Goal: Task Accomplishment & Management: Use online tool/utility

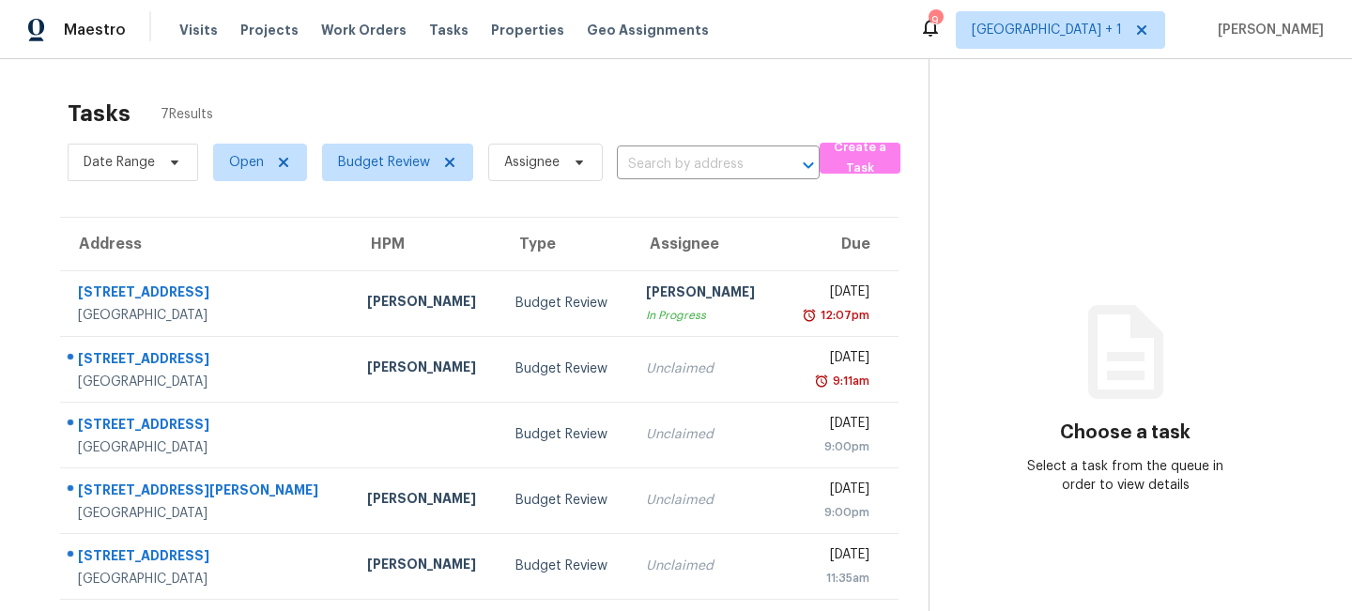
scroll to position [134, 0]
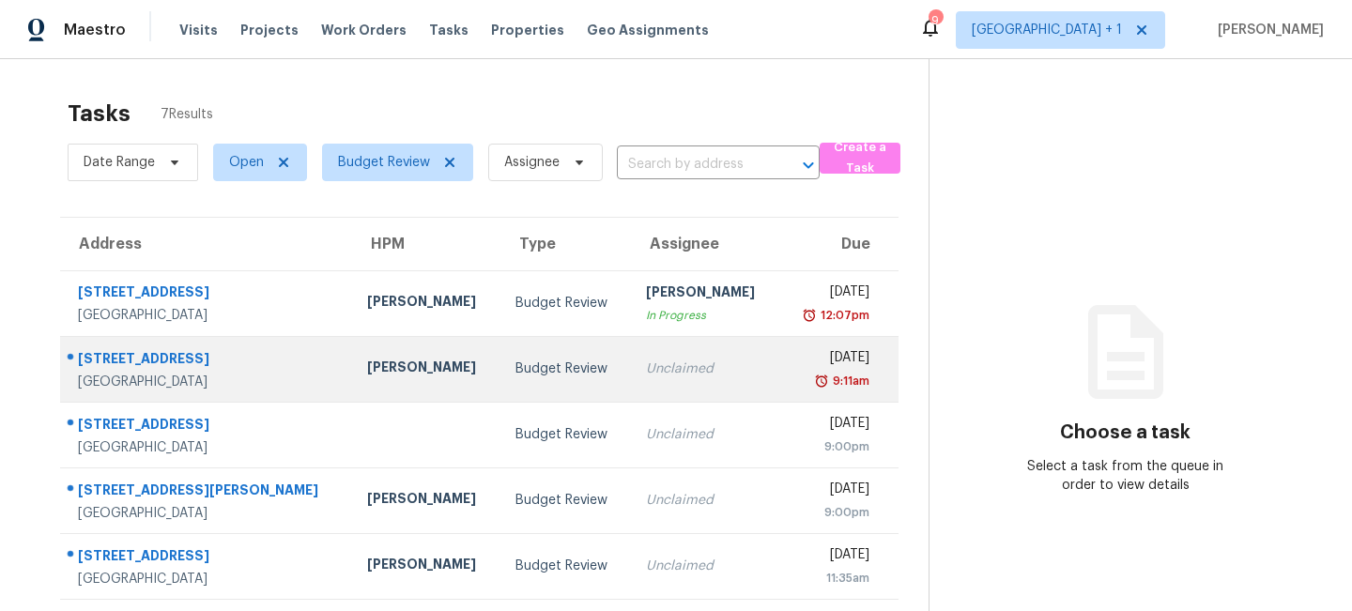
click at [519, 378] on td "Budget Review" at bounding box center [565, 369] width 131 height 66
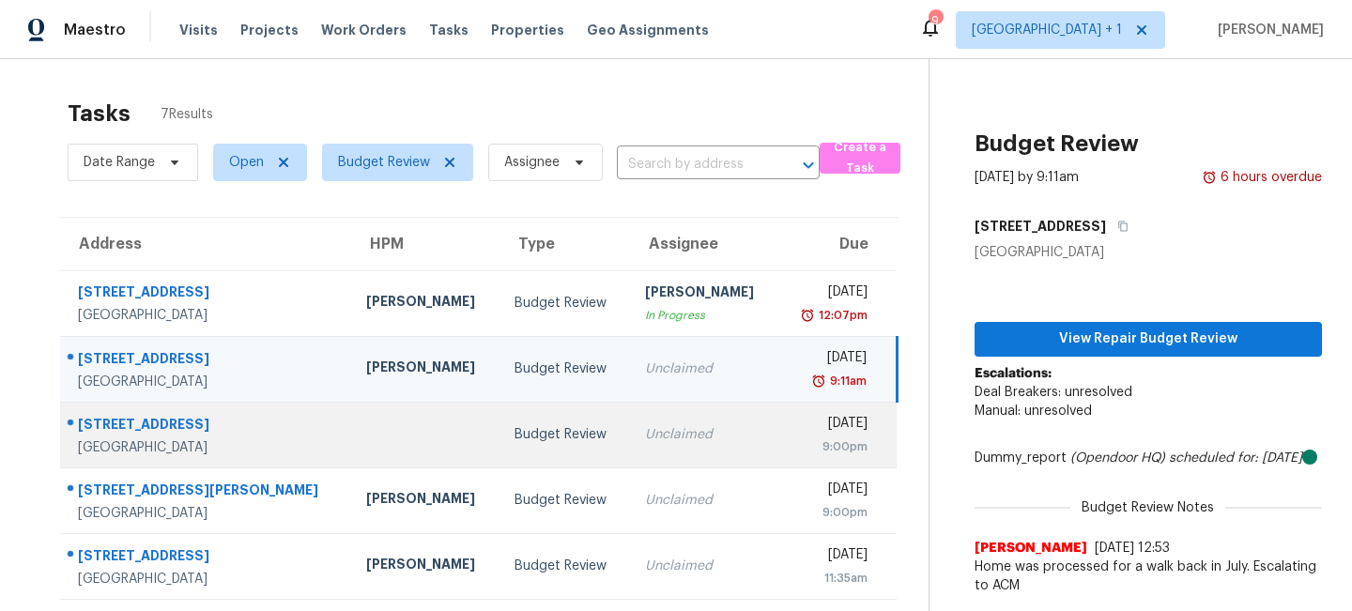
scroll to position [134, 0]
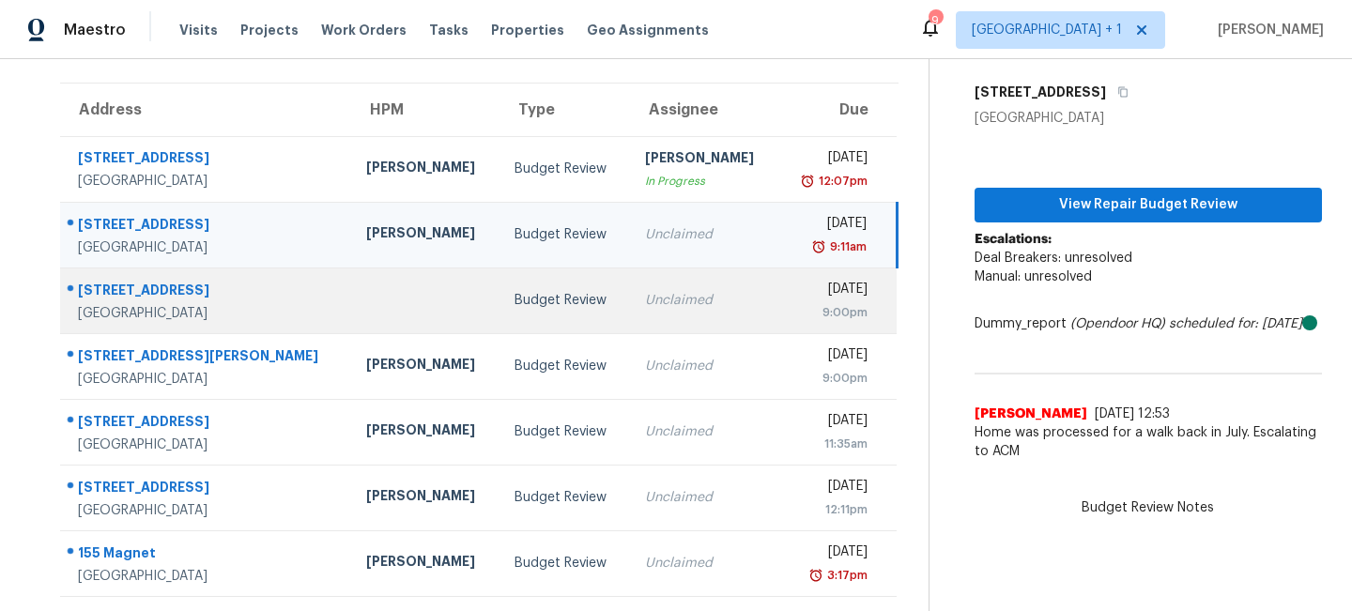
click at [630, 322] on td "Unclaimed" at bounding box center [704, 301] width 148 height 66
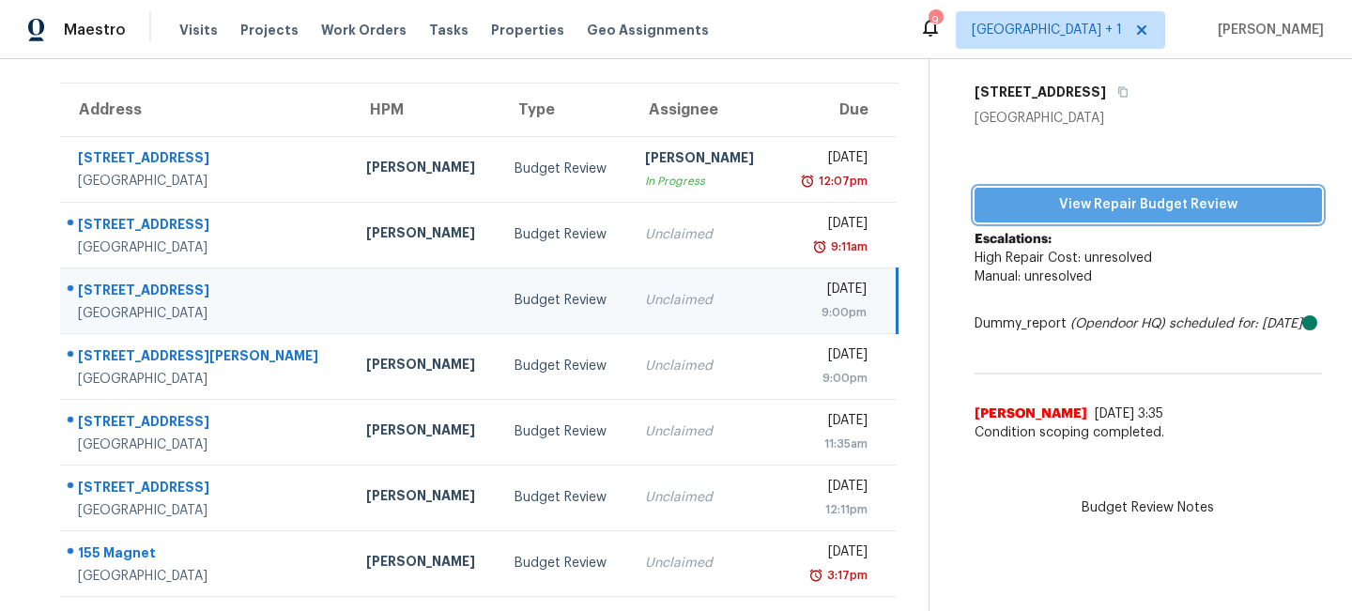
click at [1097, 209] on span "View Repair Budget Review" at bounding box center [1148, 204] width 317 height 23
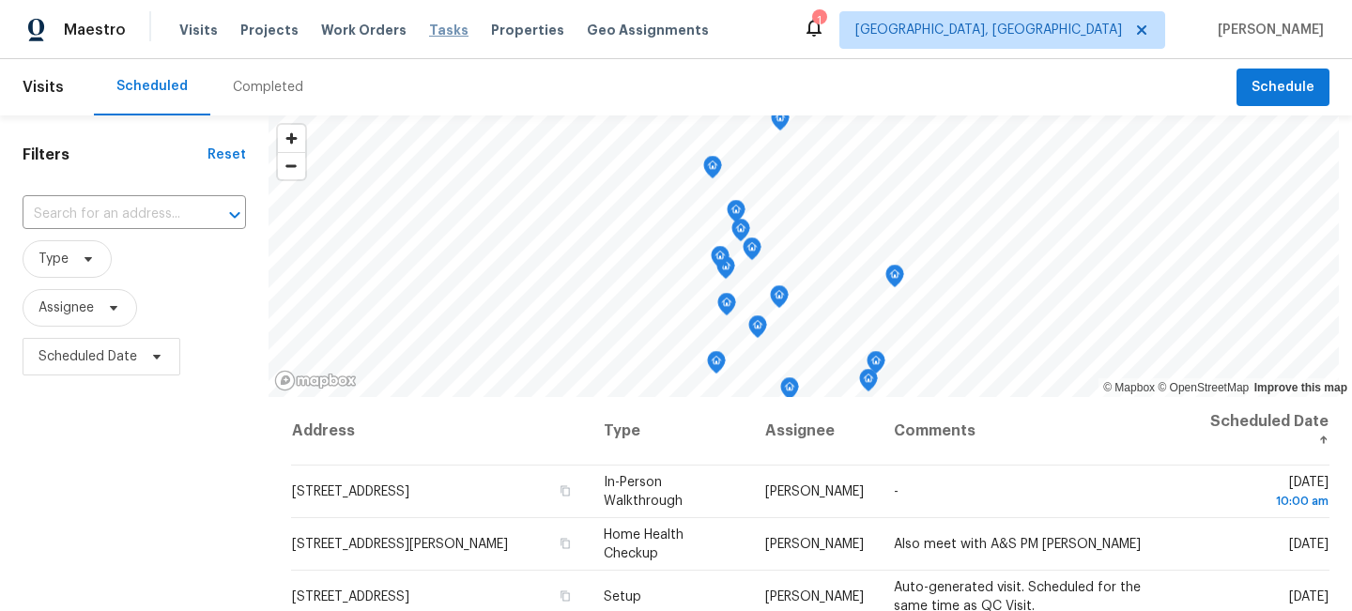
click at [429, 26] on span "Tasks" at bounding box center [448, 29] width 39 height 13
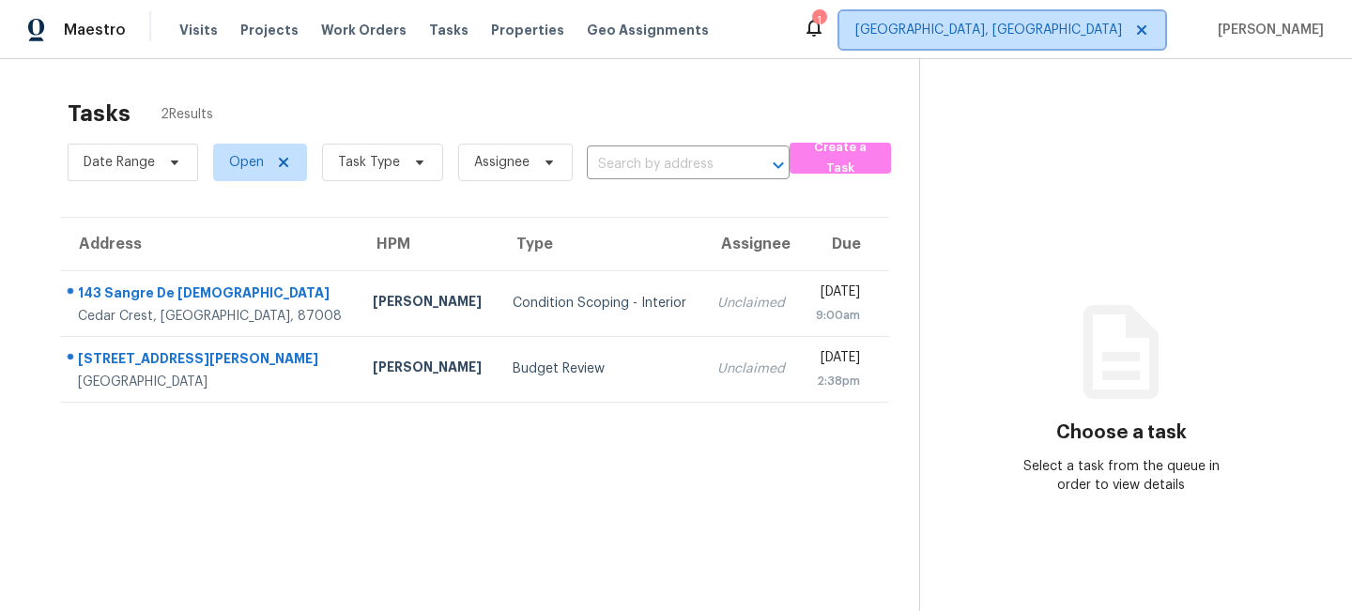
click at [1052, 26] on span "Albuquerque, NM" at bounding box center [988, 30] width 267 height 19
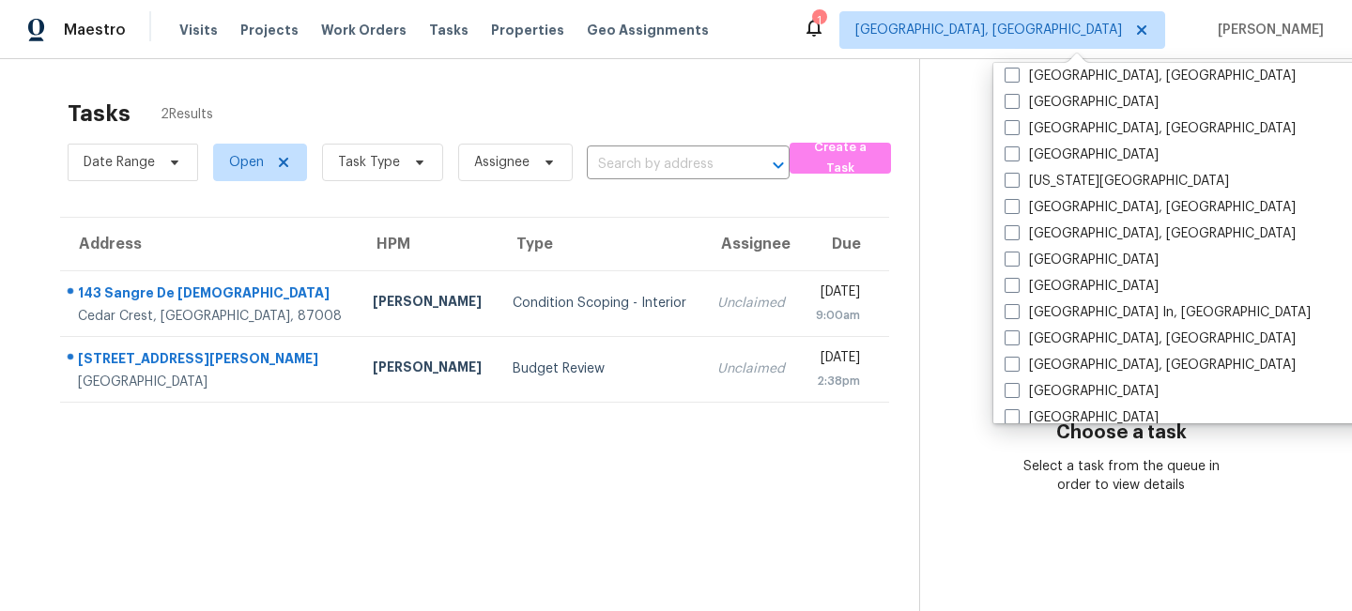
scroll to position [629, 0]
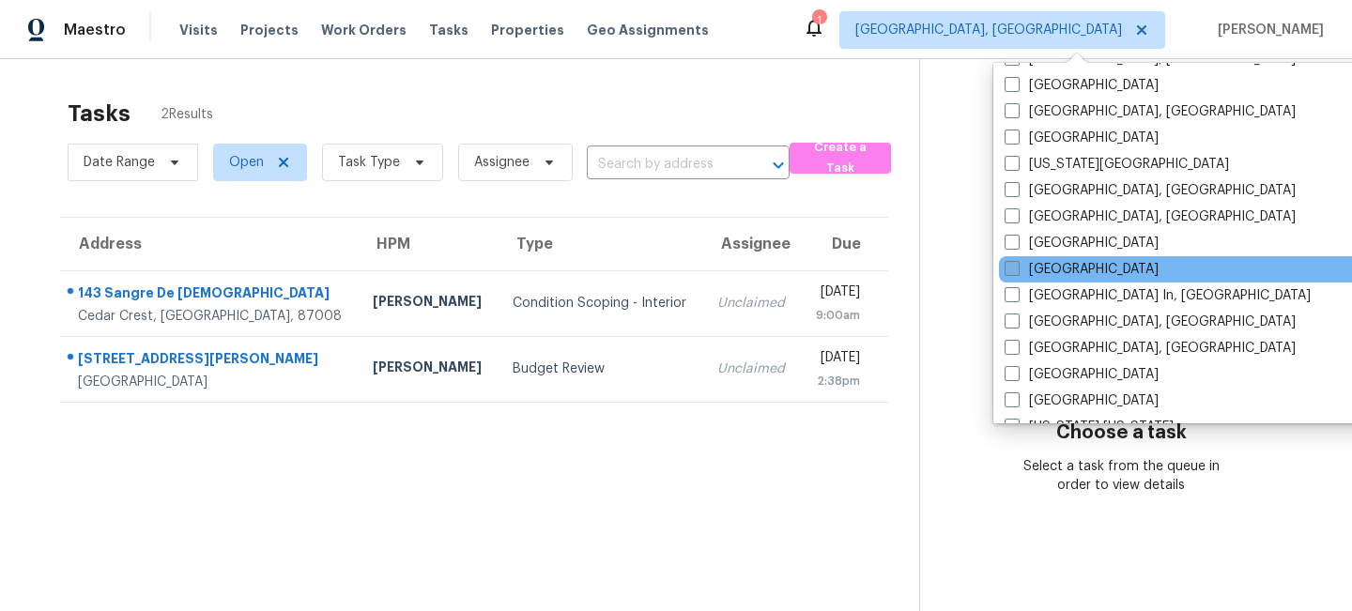
click at [1017, 260] on label "Los Angeles" at bounding box center [1082, 269] width 154 height 19
click at [1017, 260] on input "Los Angeles" at bounding box center [1011, 266] width 12 height 12
checkbox input "true"
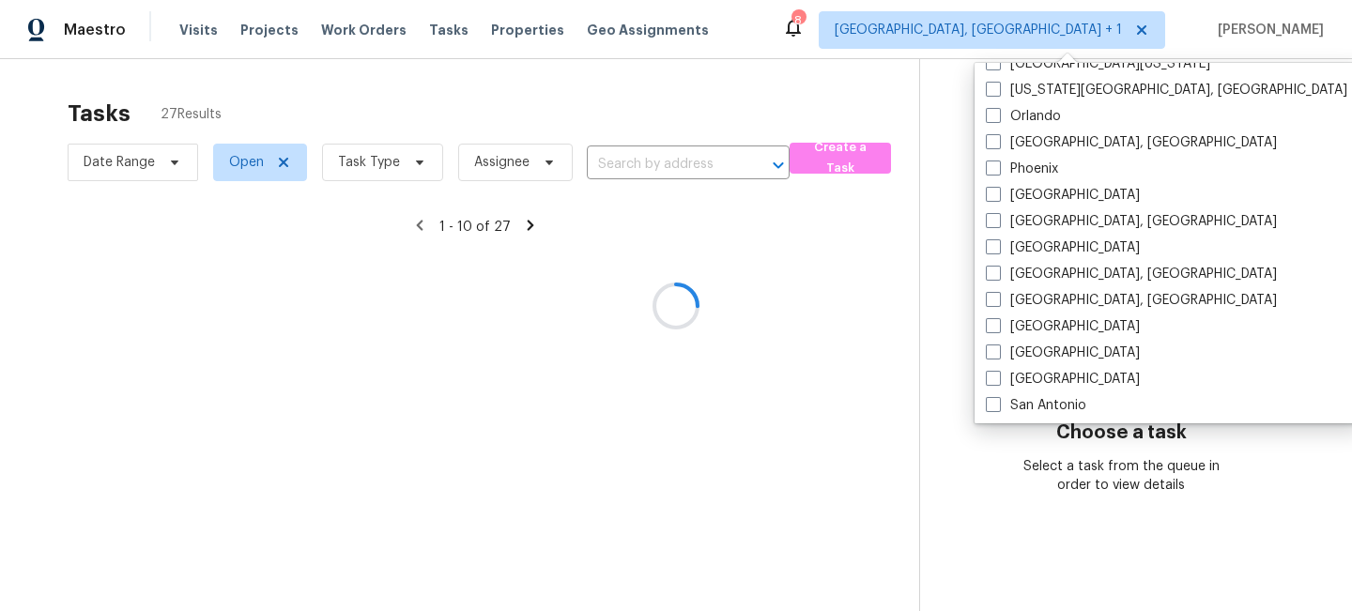
scroll to position [1258, 0]
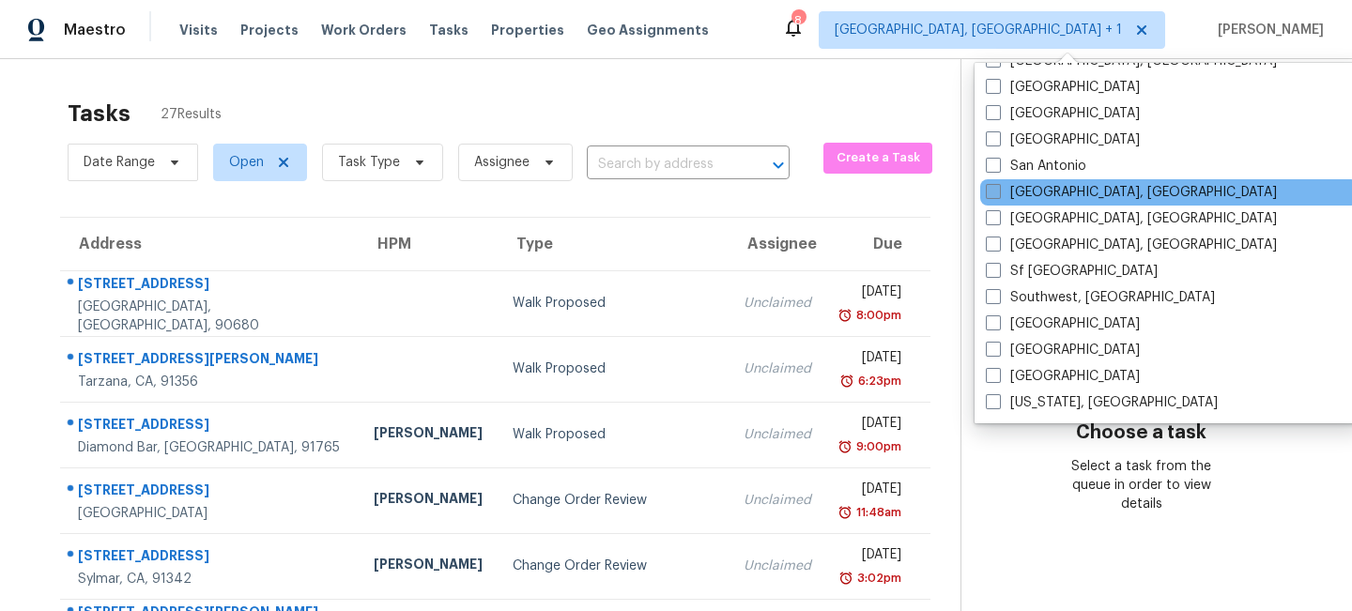
click at [999, 195] on span at bounding box center [993, 191] width 15 height 15
click at [998, 195] on input "San Diego, CA" at bounding box center [992, 189] width 12 height 12
checkbox input "true"
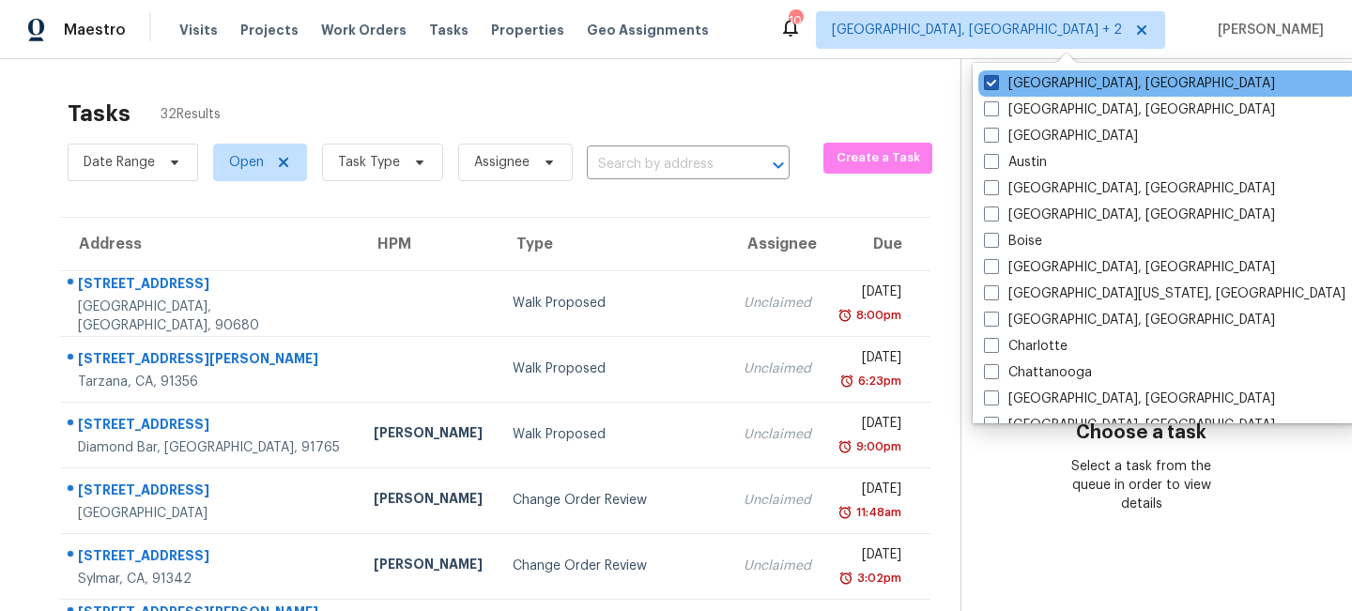
click at [992, 82] on span at bounding box center [991, 82] width 15 height 15
click at [992, 82] on input "Albuquerque, NM" at bounding box center [990, 80] width 12 height 12
checkbox input "false"
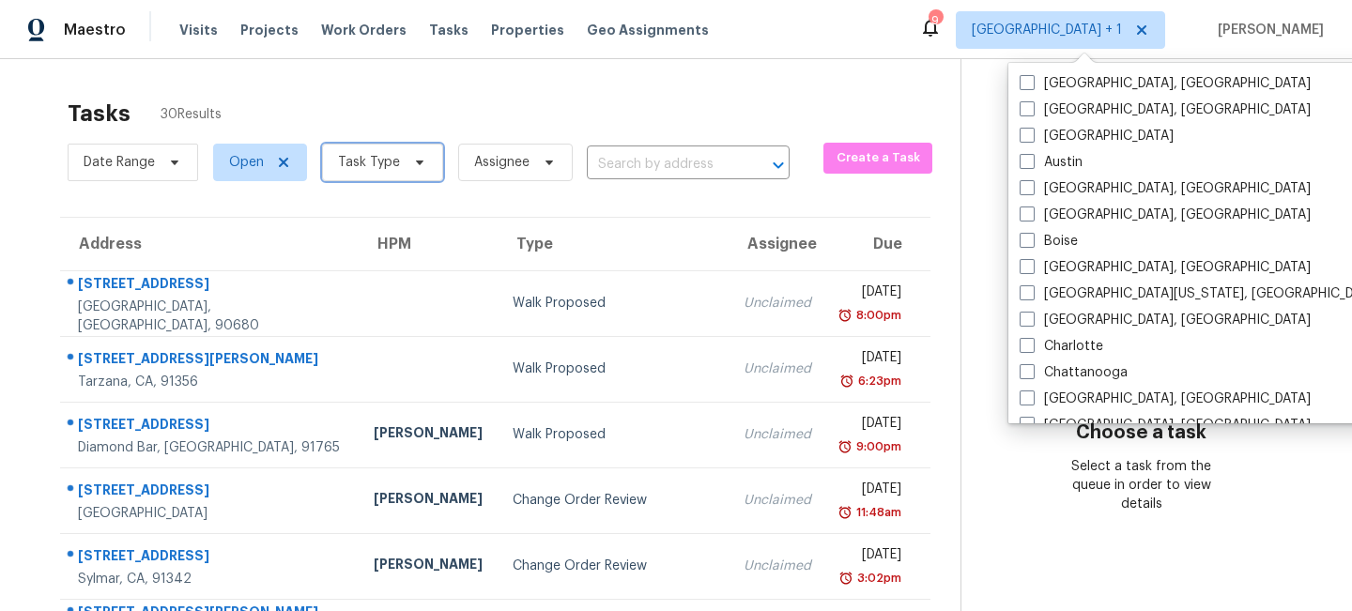
click at [381, 163] on span "Task Type" at bounding box center [369, 162] width 62 height 19
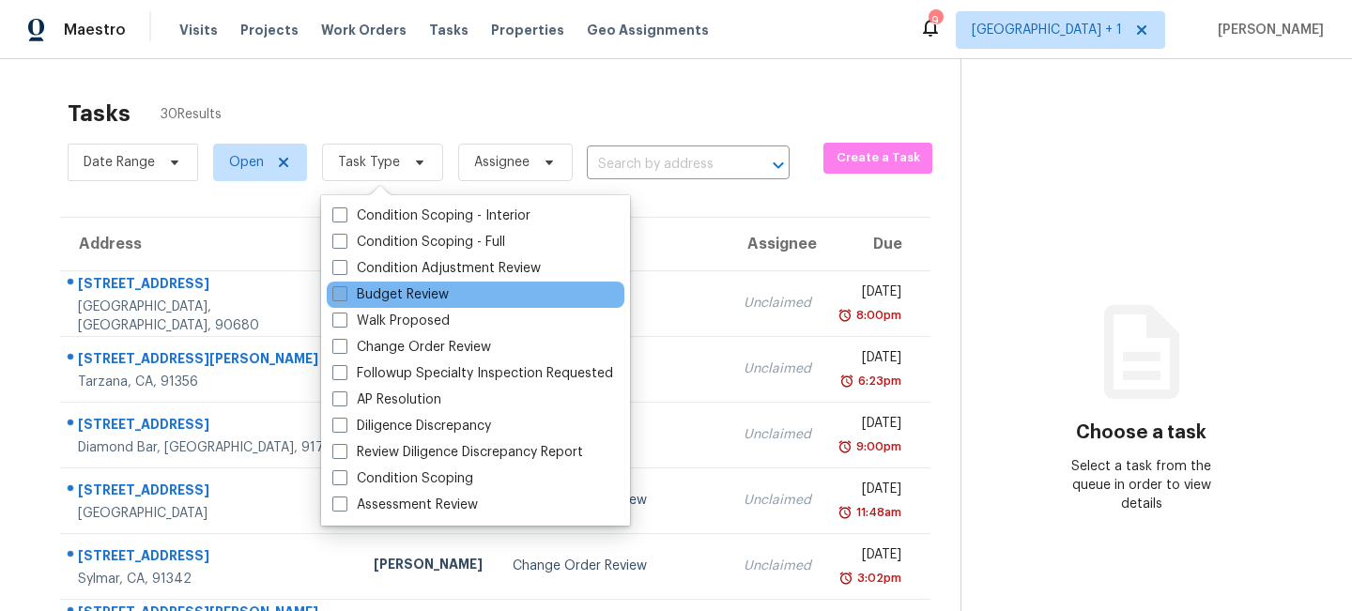
click at [347, 291] on label "Budget Review" at bounding box center [390, 294] width 116 height 19
click at [345, 291] on input "Budget Review" at bounding box center [338, 291] width 12 height 12
checkbox input "true"
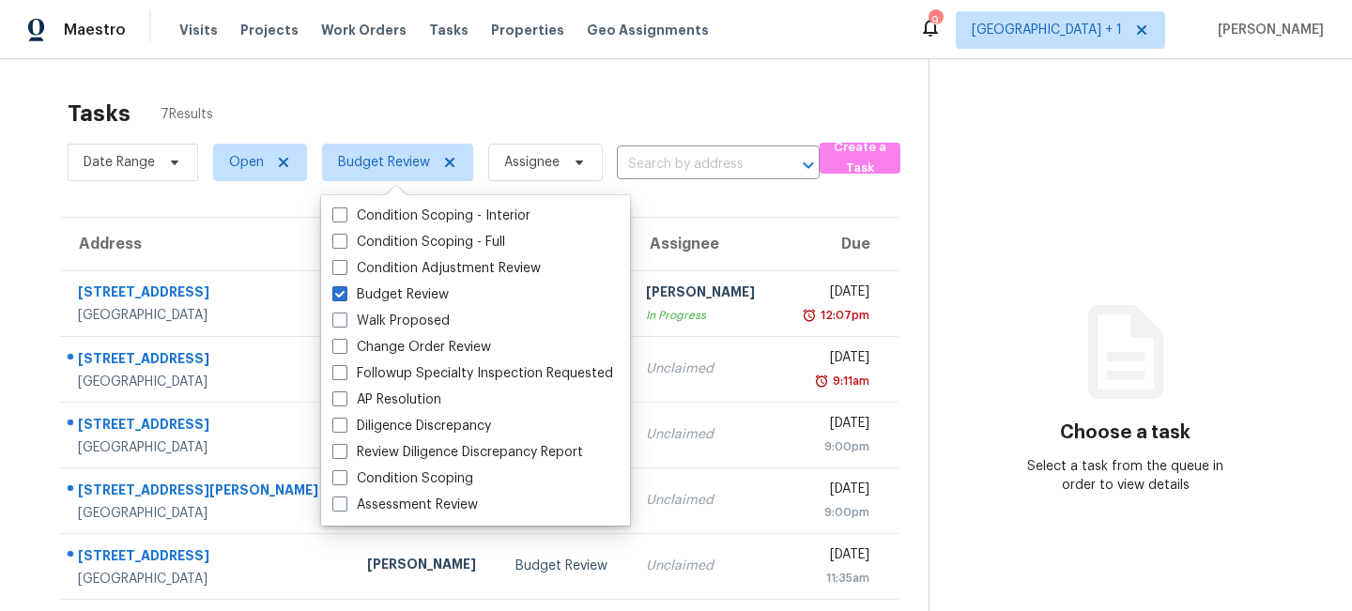
click at [392, 104] on div "Tasks 7 Results" at bounding box center [498, 113] width 861 height 49
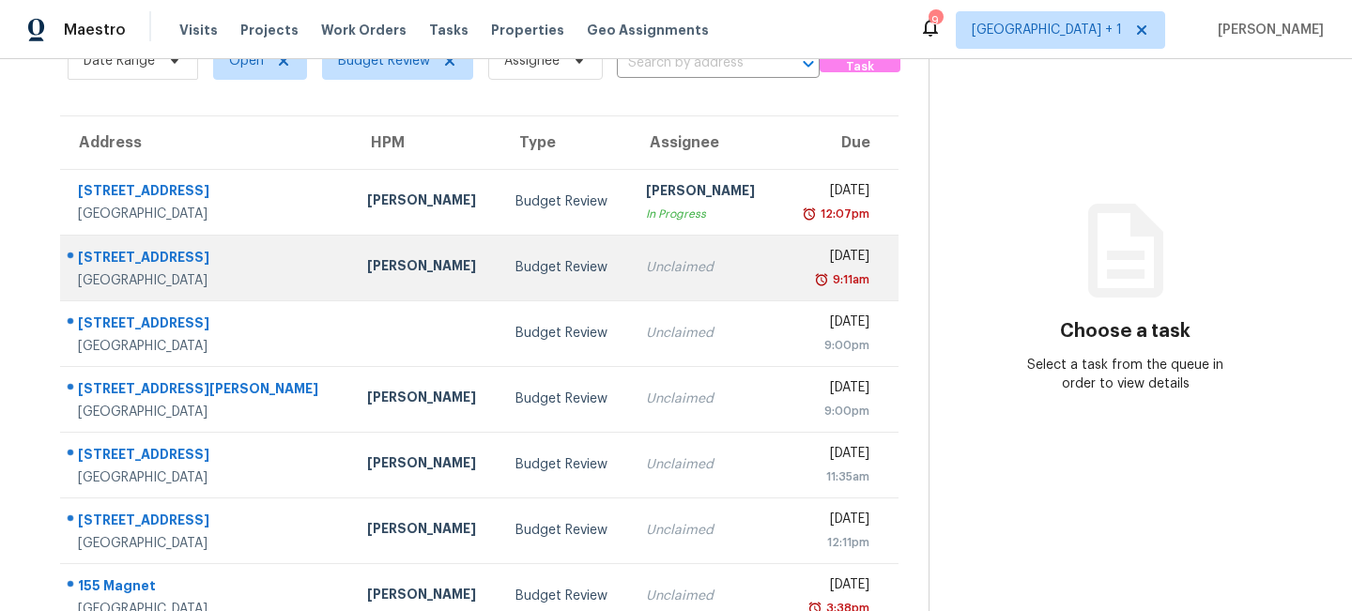
scroll to position [134, 0]
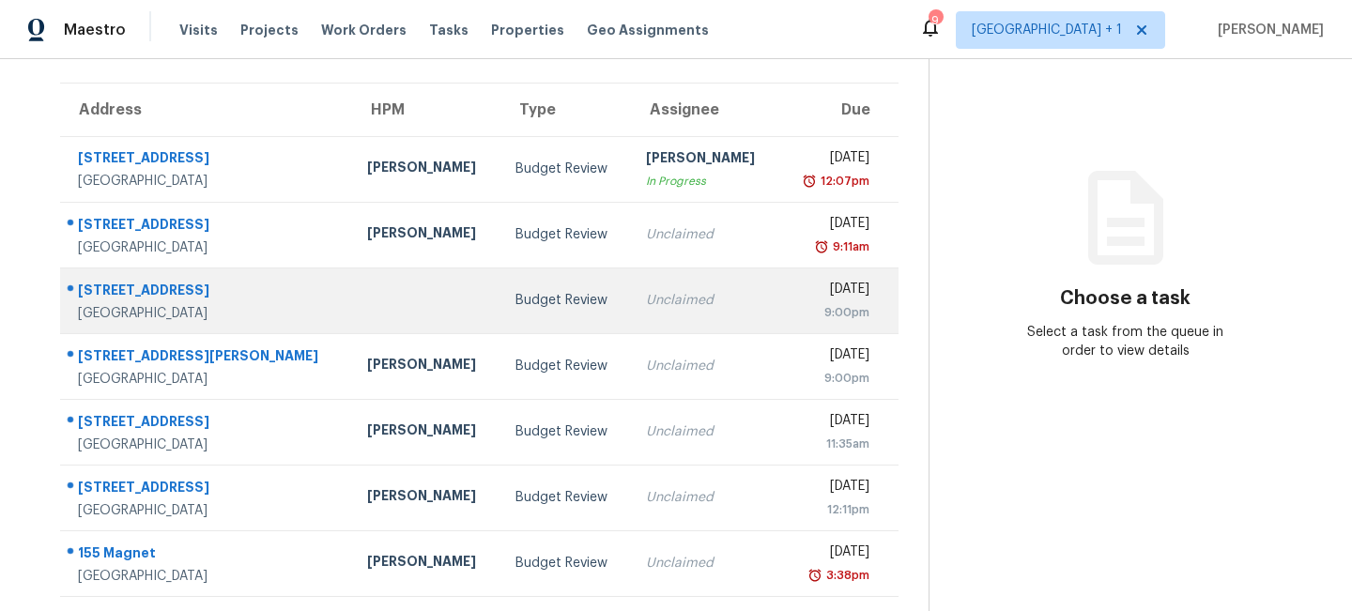
click at [631, 303] on td "Unclaimed" at bounding box center [705, 301] width 148 height 66
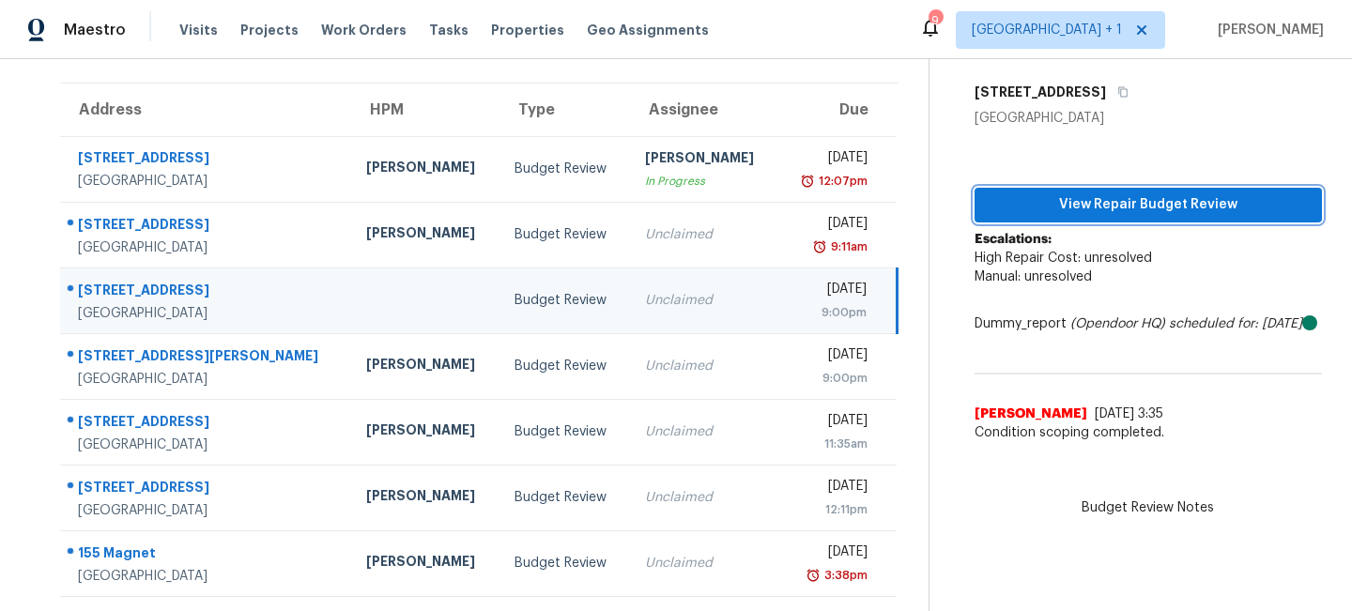
click at [1095, 205] on span "View Repair Budget Review" at bounding box center [1148, 204] width 317 height 23
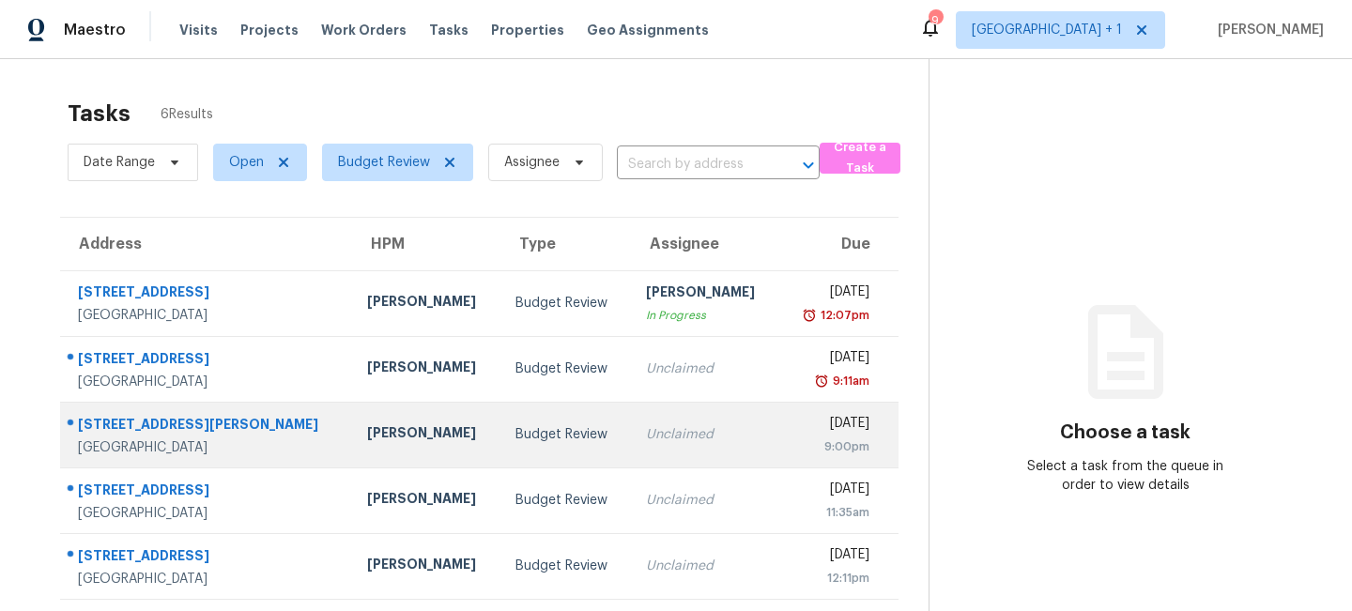
scroll to position [69, 0]
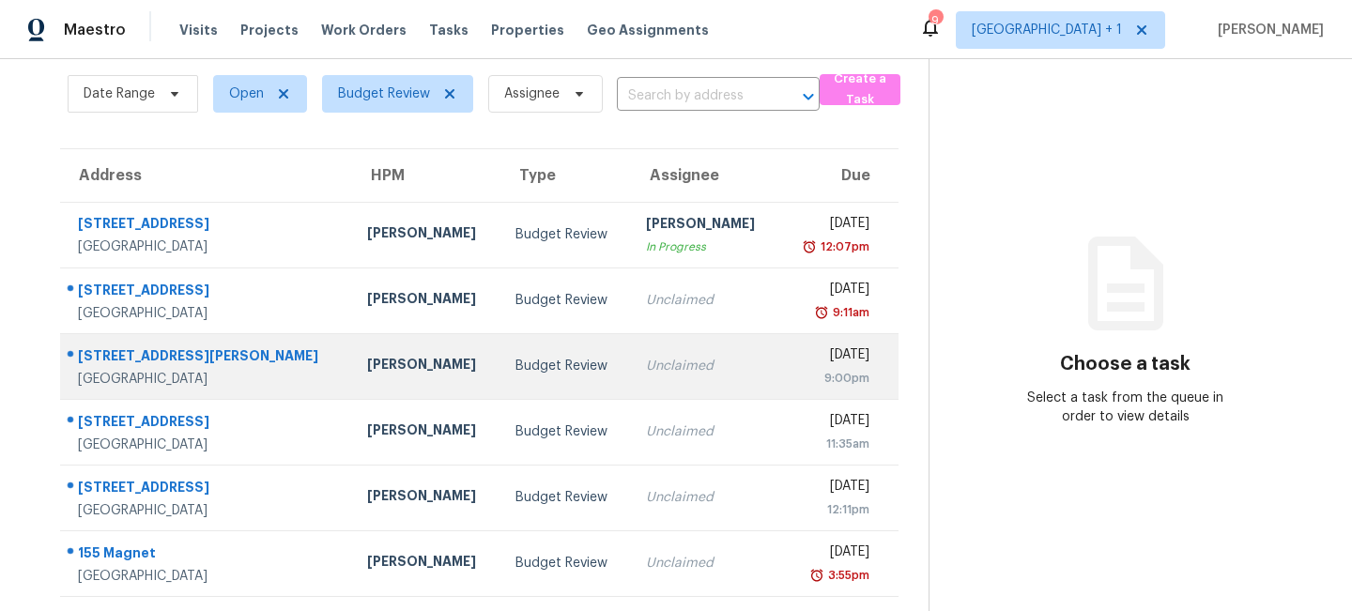
click at [517, 375] on td "Budget Review" at bounding box center [565, 366] width 131 height 66
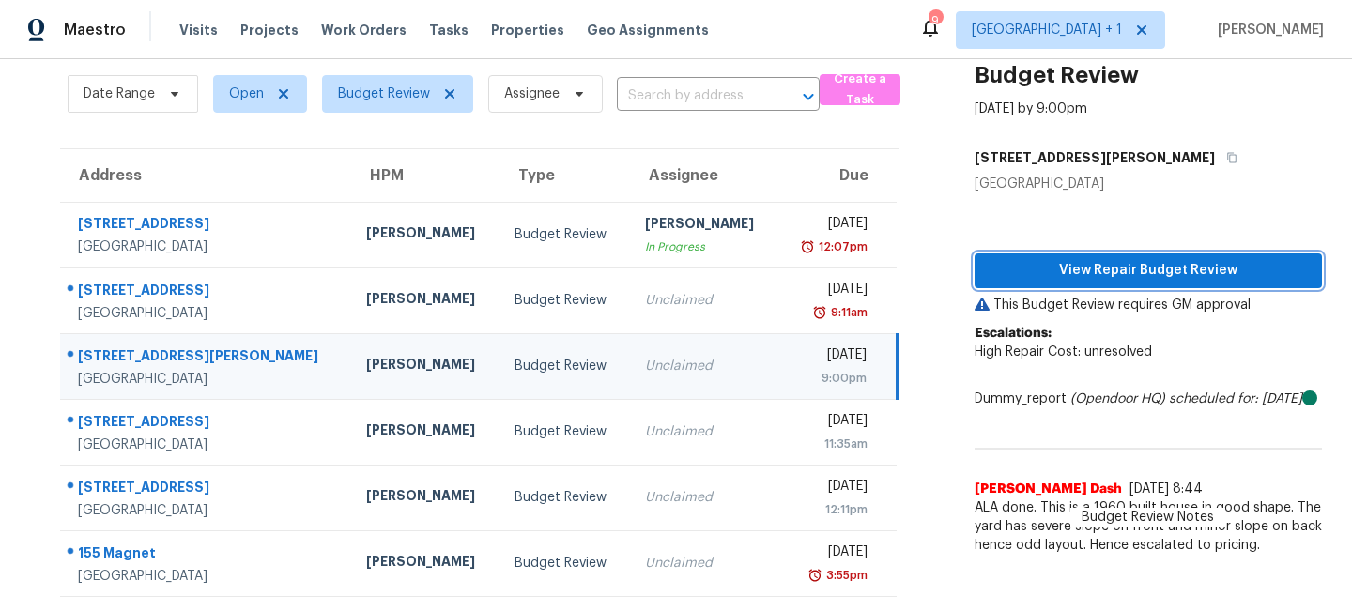
click at [1122, 265] on span "View Repair Budget Review" at bounding box center [1148, 270] width 317 height 23
